Goal: Check status: Check status

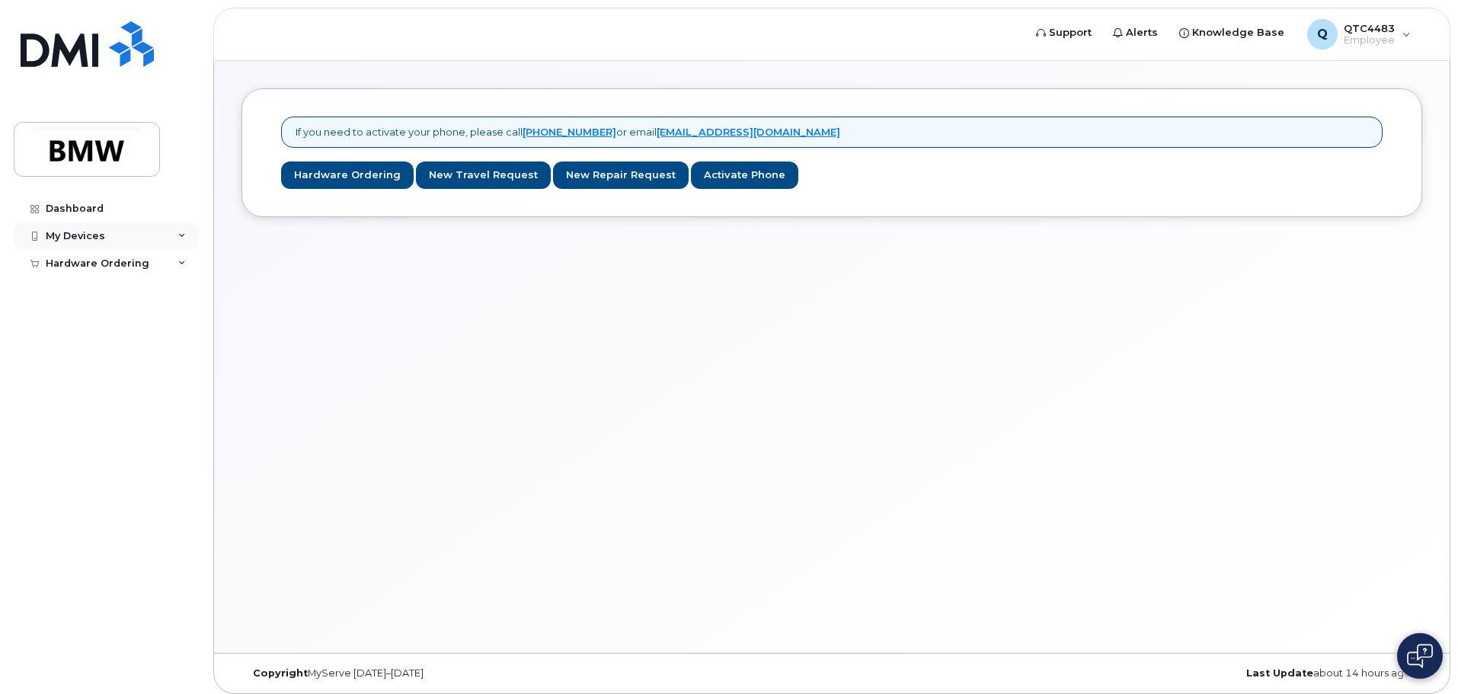
click at [115, 243] on div "My Devices" at bounding box center [106, 235] width 184 height 27
click at [113, 300] on div "Hardware Ordering" at bounding box center [106, 292] width 184 height 27
click at [107, 327] on link "My Orders" at bounding box center [119, 320] width 158 height 29
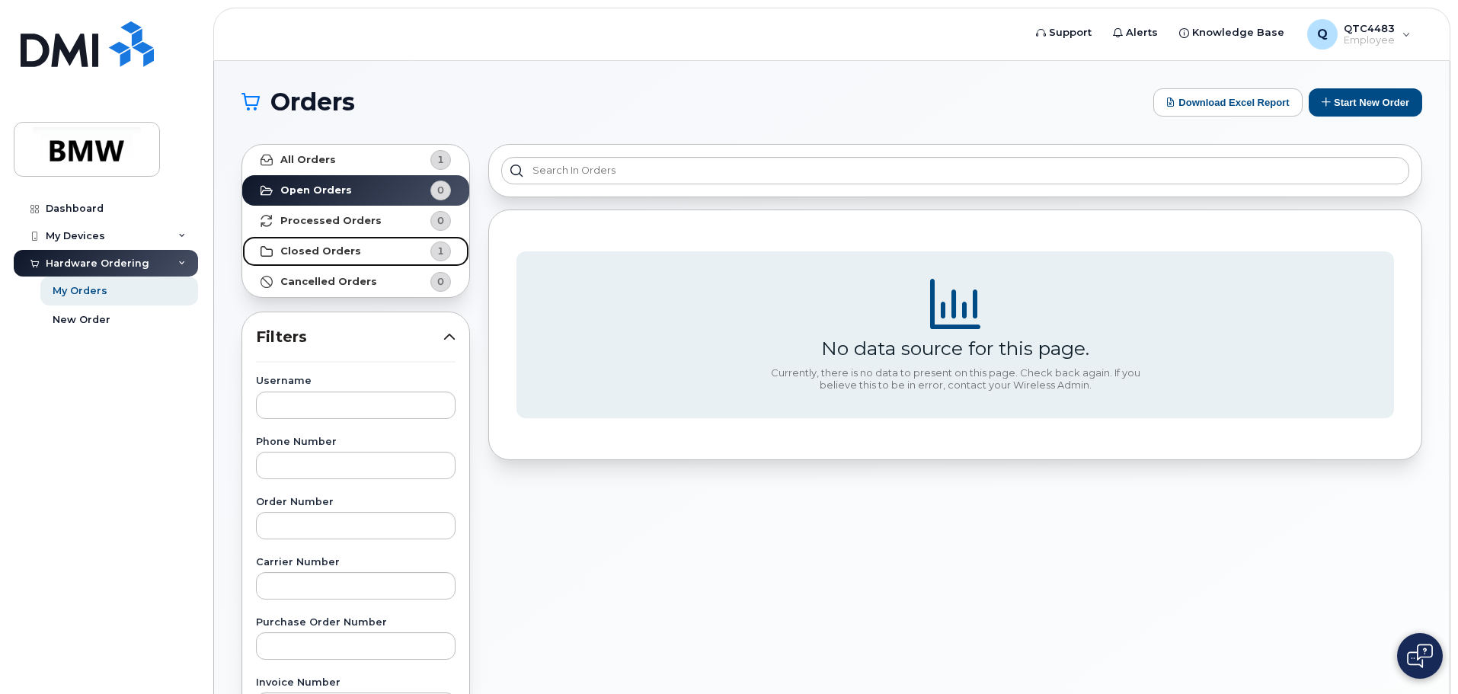
click at [338, 254] on strong "Closed Orders" at bounding box center [320, 251] width 81 height 12
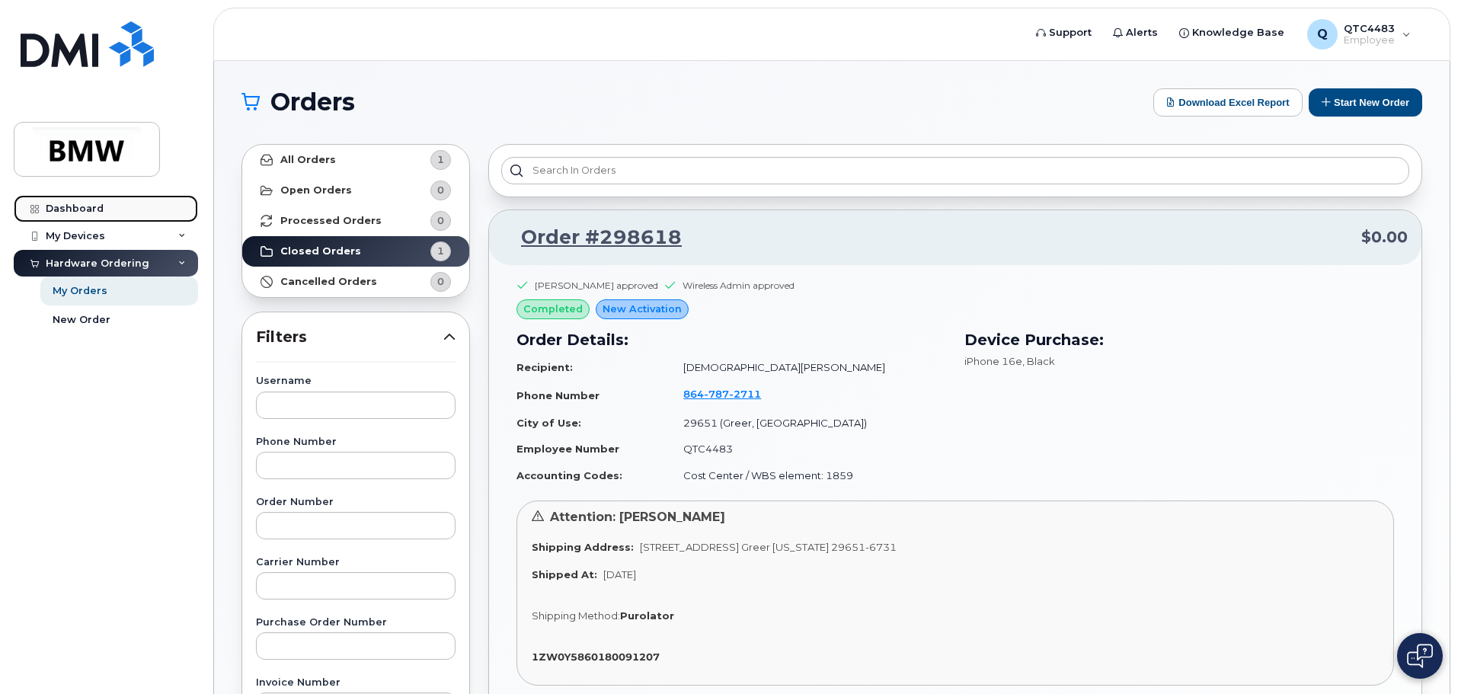
click at [78, 212] on div "Dashboard" at bounding box center [75, 209] width 58 height 12
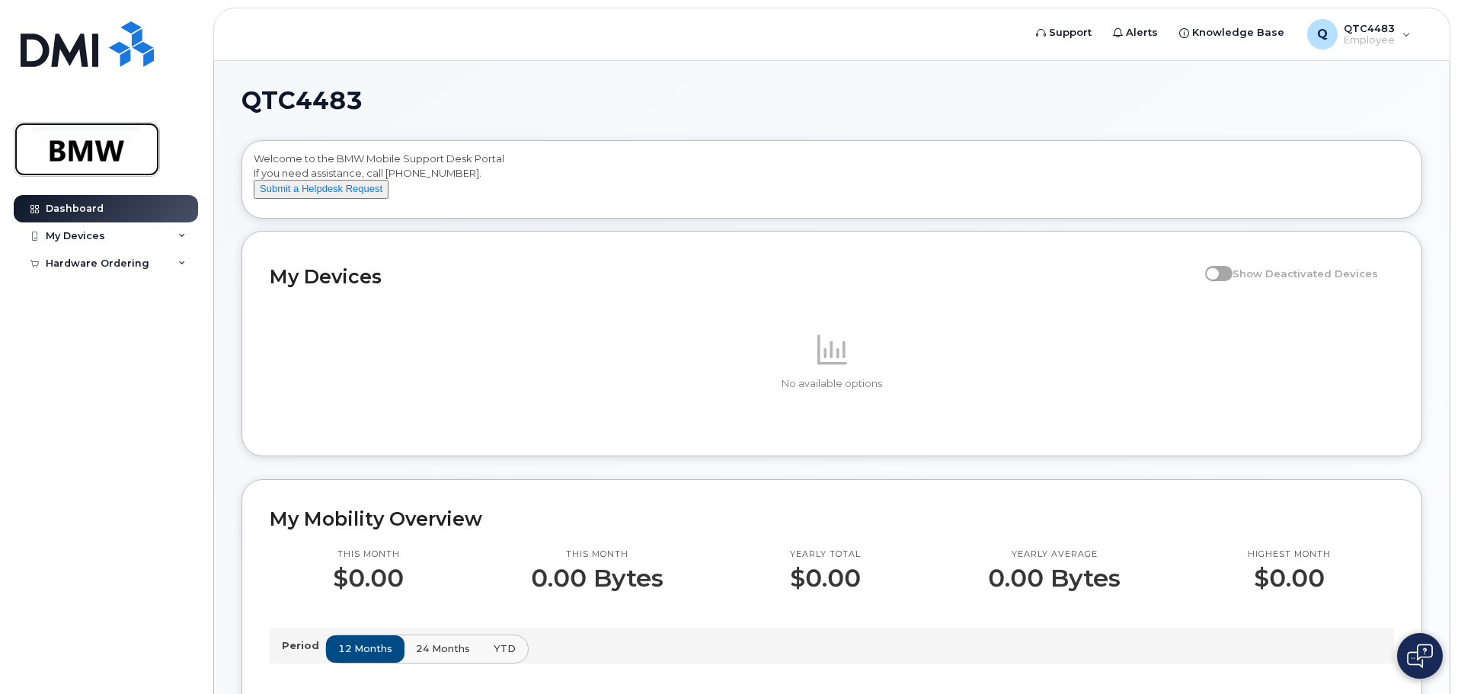
click at [85, 153] on img at bounding box center [86, 149] width 117 height 44
click at [103, 261] on div "Hardware Ordering" at bounding box center [98, 264] width 104 height 12
click at [93, 291] on div "My Orders" at bounding box center [80, 291] width 55 height 14
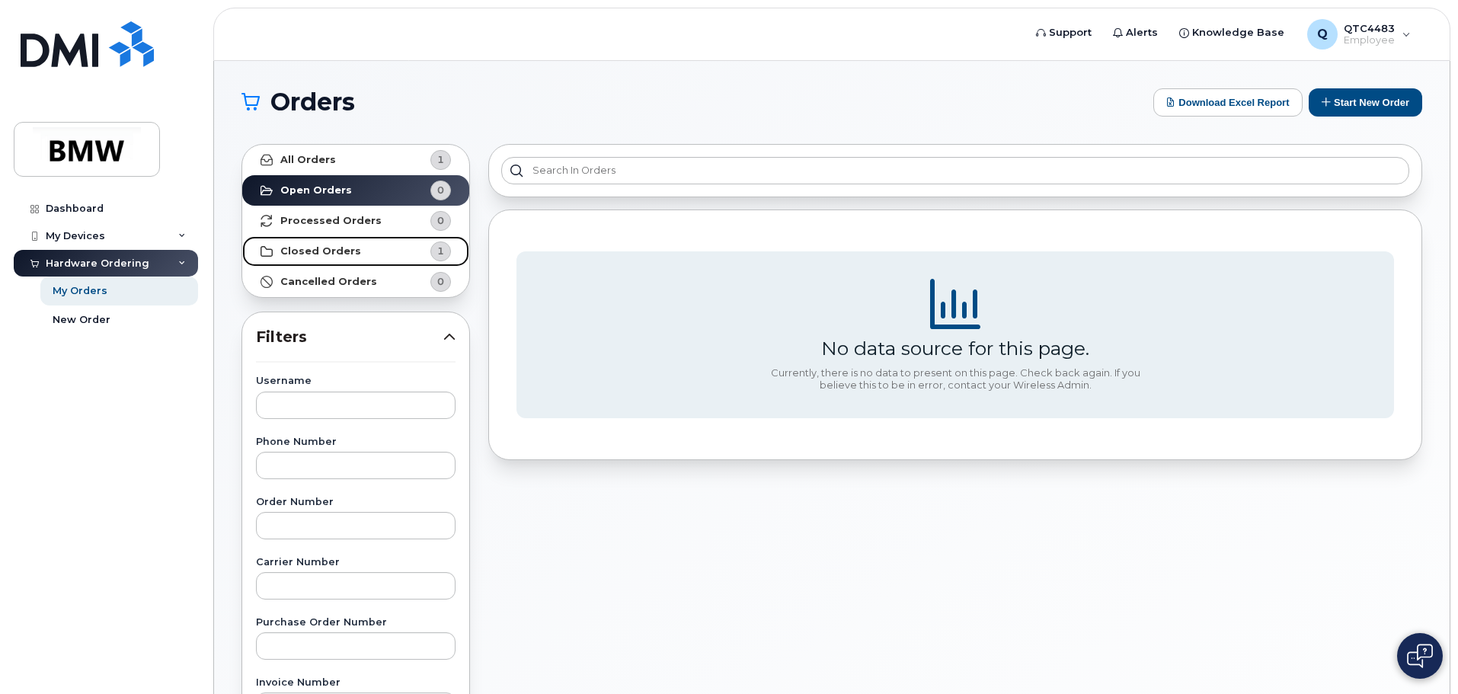
click at [382, 252] on link "Closed Orders 1" at bounding box center [355, 251] width 227 height 30
